Goal: Navigation & Orientation: Find specific page/section

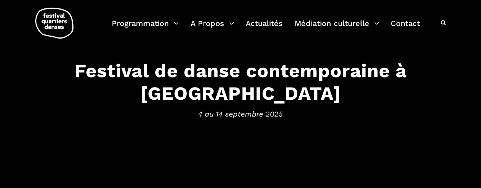
scroll to position [52, 0]
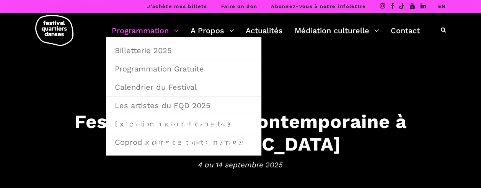
click at [141, 33] on link "Programmation" at bounding box center [145, 30] width 67 height 13
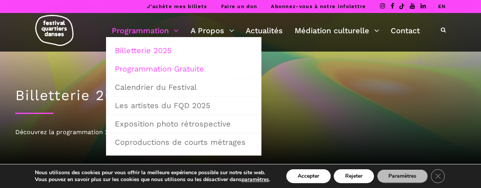
click at [155, 67] on link "Programmation Gratuite" at bounding box center [183, 69] width 147 height 18
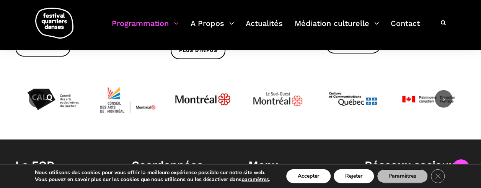
scroll to position [1031, 0]
